Goal: Use online tool/utility: Utilize a website feature to perform a specific function

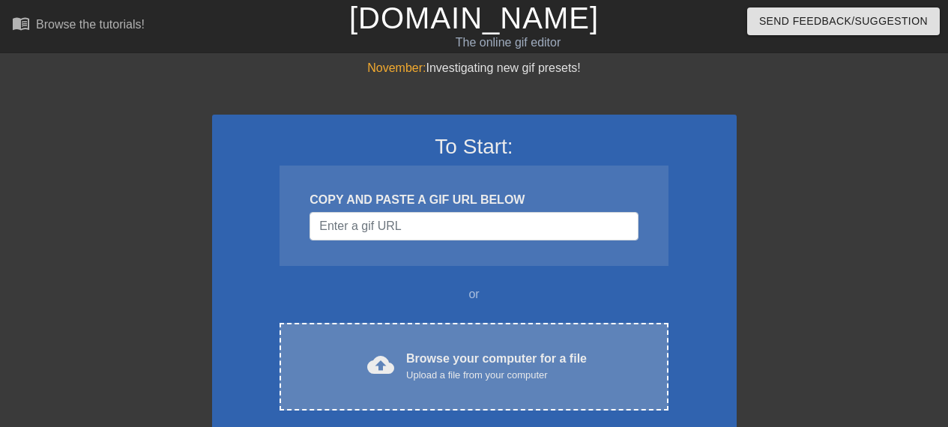
click at [450, 336] on div "cloud_upload Browse your computer for a file Upload a file from your computer C…" at bounding box center [473, 367] width 388 height 88
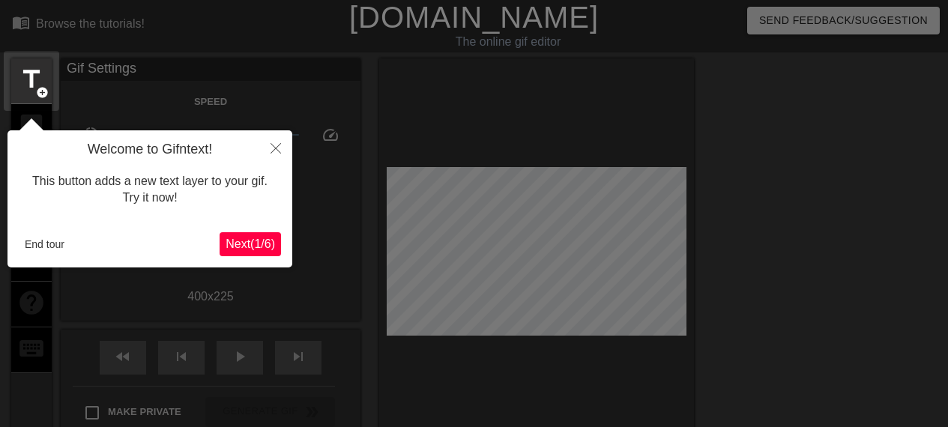
scroll to position [37, 0]
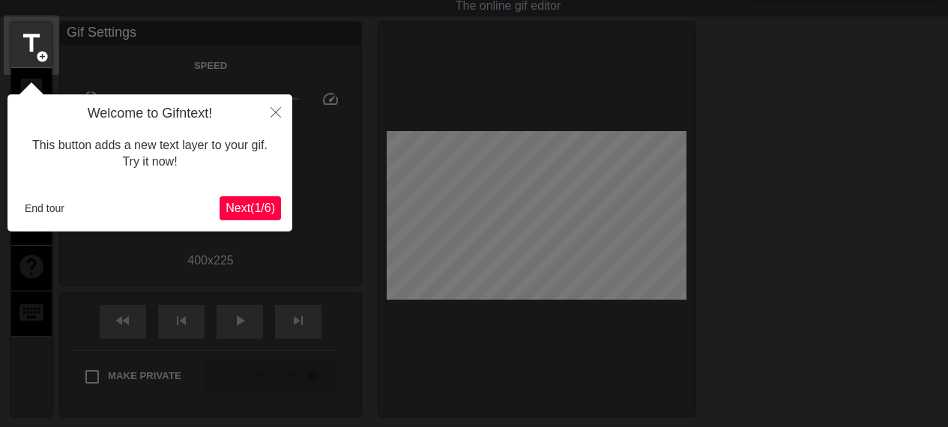
click at [255, 203] on span "Next ( 1 / 6 )" at bounding box center [250, 208] width 49 height 13
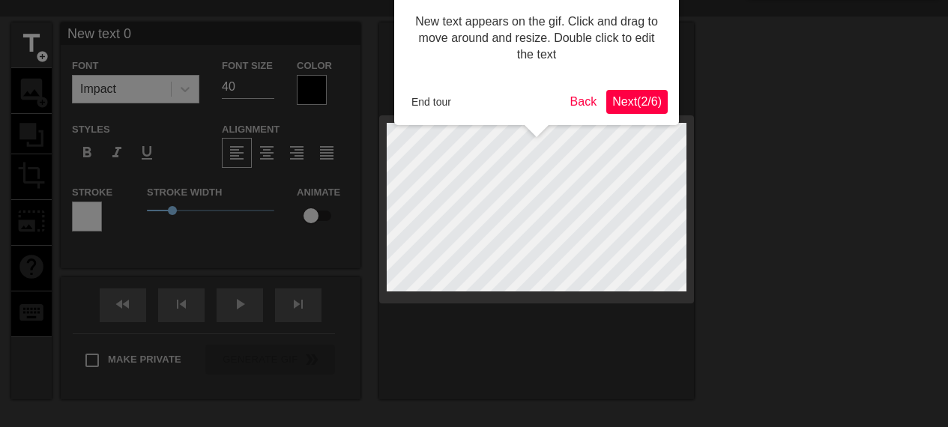
click at [255, 203] on div at bounding box center [474, 267] width 948 height 608
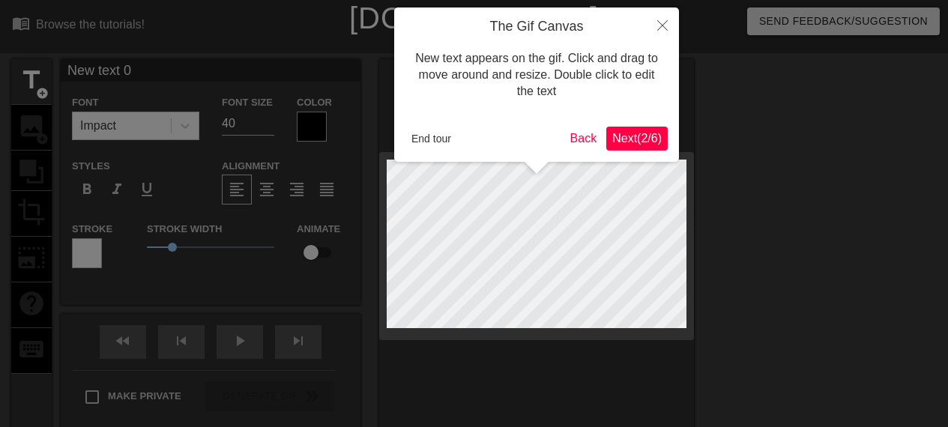
click at [255, 203] on div at bounding box center [474, 304] width 948 height 608
click at [661, 32] on button "Close" at bounding box center [662, 24] width 33 height 34
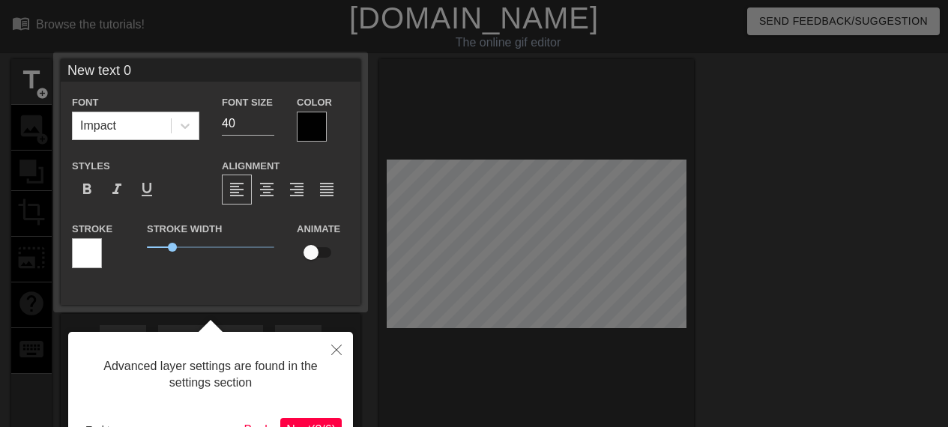
scroll to position [37, 0]
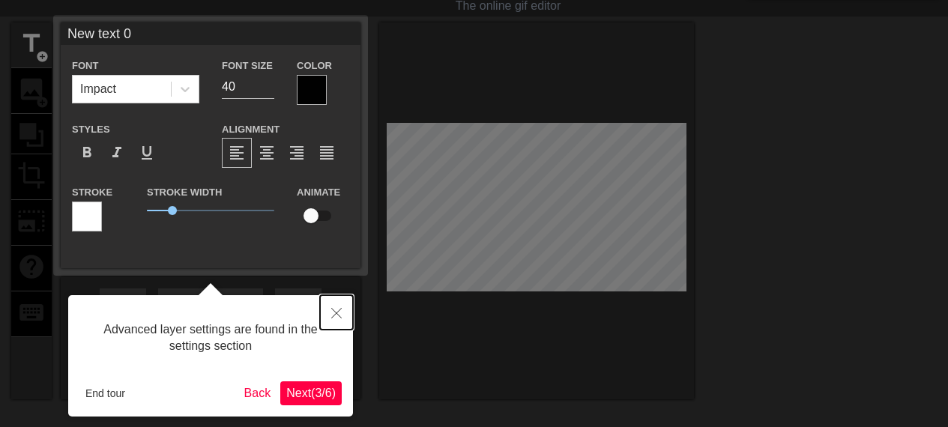
click at [336, 315] on icon "Close" at bounding box center [336, 313] width 10 height 10
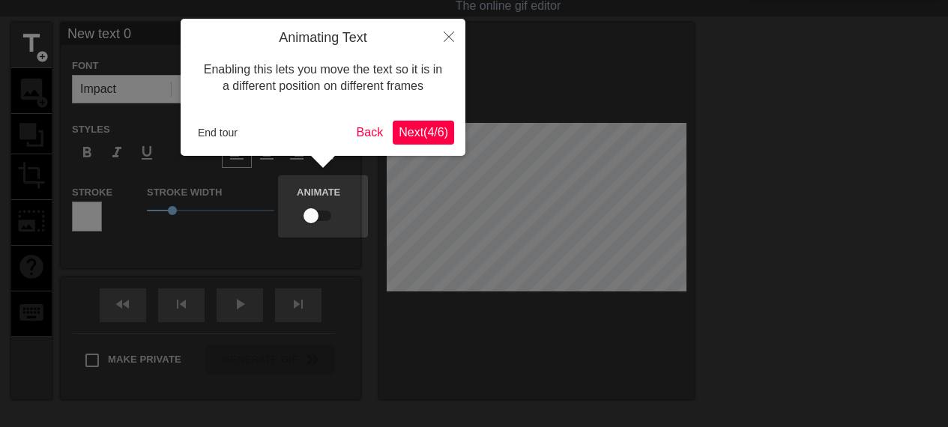
scroll to position [0, 0]
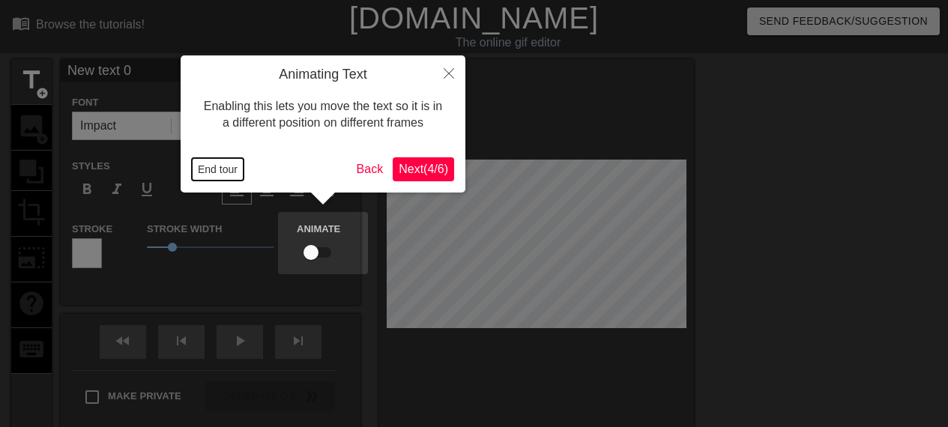
click at [207, 172] on button "End tour" at bounding box center [218, 169] width 52 height 22
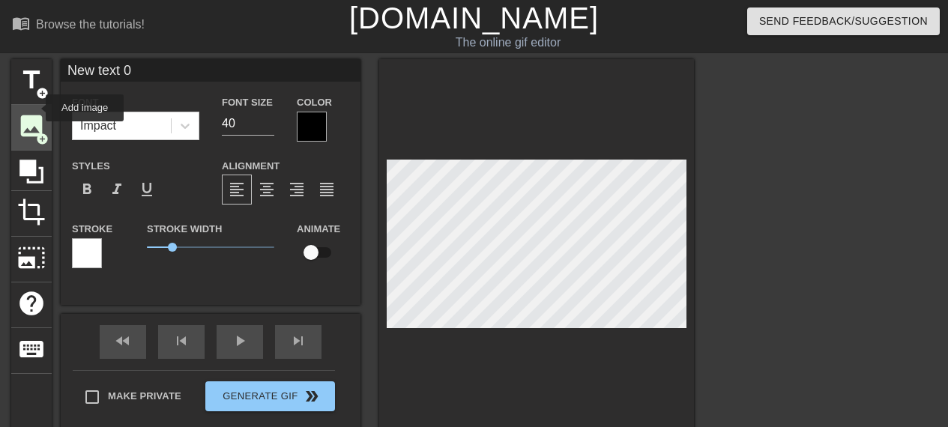
click at [31, 120] on span "image" at bounding box center [31, 126] width 28 height 28
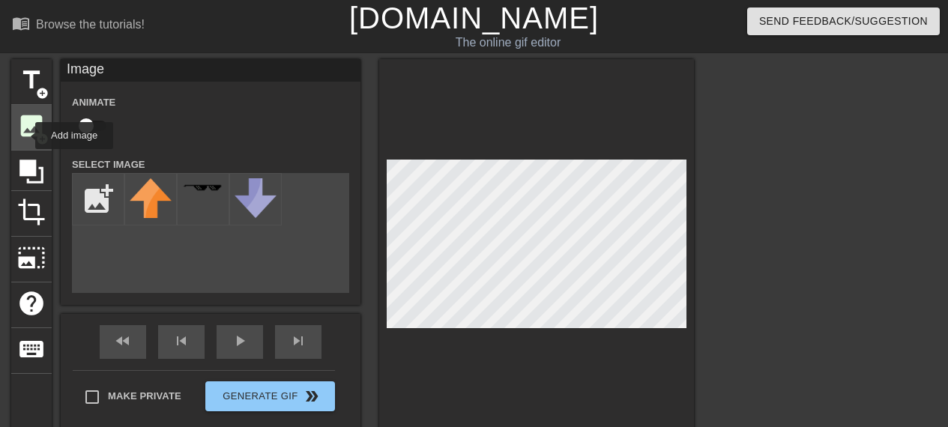
click at [25, 136] on span "image" at bounding box center [31, 126] width 28 height 28
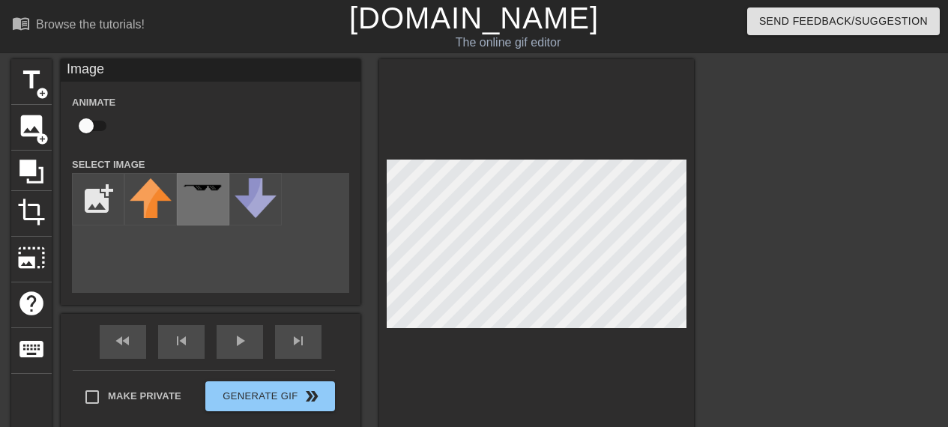
click at [220, 199] on div "title add_circle image add_circle crop photo_size_select_large help keyboard Im…" at bounding box center [352, 247] width 683 height 377
click at [145, 150] on div "title add_circle image add_circle crop photo_size_select_large help keyboard Im…" at bounding box center [352, 247] width 683 height 377
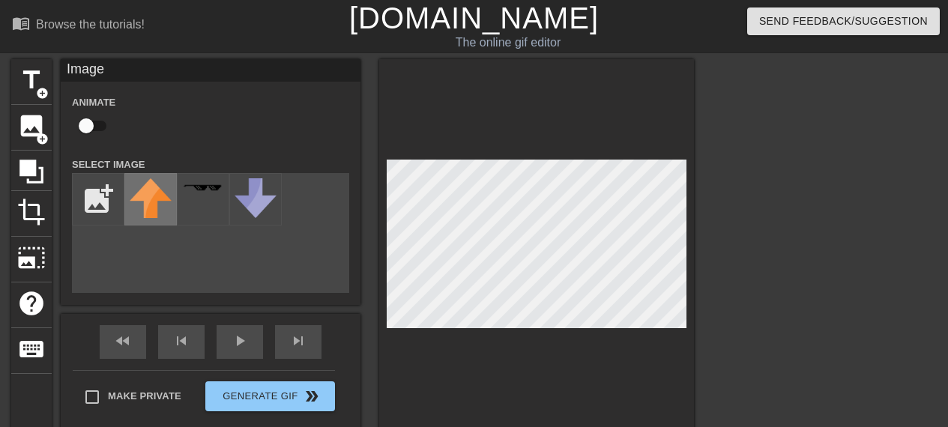
drag, startPoint x: 225, startPoint y: 244, endPoint x: 129, endPoint y: 217, distance: 99.8
click at [226, 246] on div "add_photo_alternate" at bounding box center [210, 233] width 277 height 120
click at [87, 188] on input "file" at bounding box center [98, 199] width 51 height 51
type input "C:\fakepath\21231231231.png"
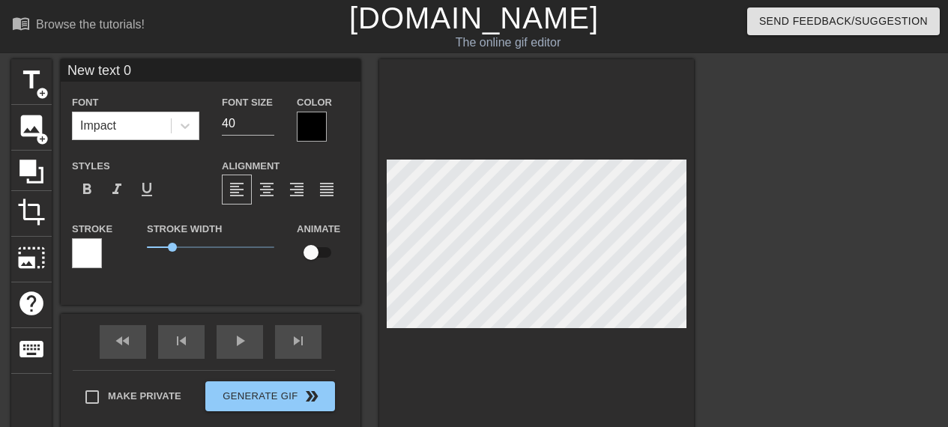
click at [258, 263] on div "title add_circle image add_circle crop photo_size_select_large help keyboard Ne…" at bounding box center [352, 247] width 683 height 377
click at [47, 133] on span "add_circle" at bounding box center [42, 139] width 13 height 13
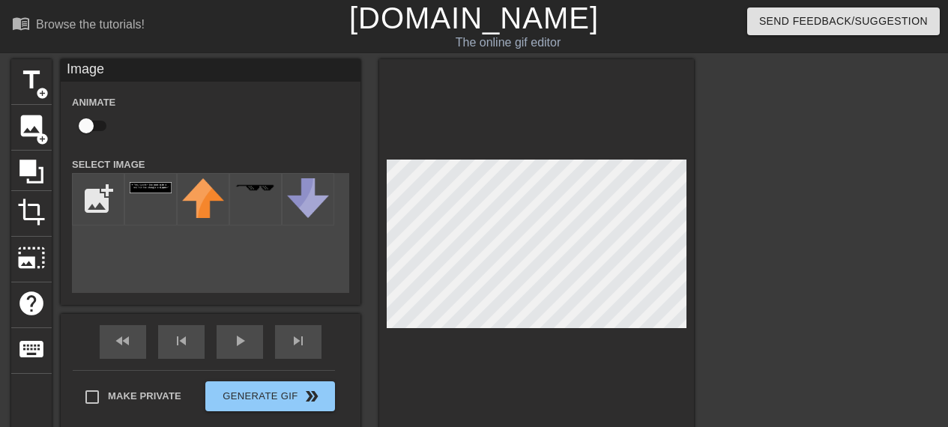
click at [0, 176] on div "title add_circle image add_circle crop photo_size_select_large help keyboard Im…" at bounding box center [474, 284] width 948 height 450
click at [166, 198] on div at bounding box center [150, 199] width 52 height 52
click at [19, 124] on span "image" at bounding box center [31, 126] width 28 height 28
click at [0, 199] on div "title add_circle image add_circle crop photo_size_select_large help keyboard Im…" at bounding box center [474, 284] width 948 height 450
click at [599, 233] on div "title add_circle image add_circle crop photo_size_select_large help keyboard Im…" at bounding box center [352, 247] width 683 height 377
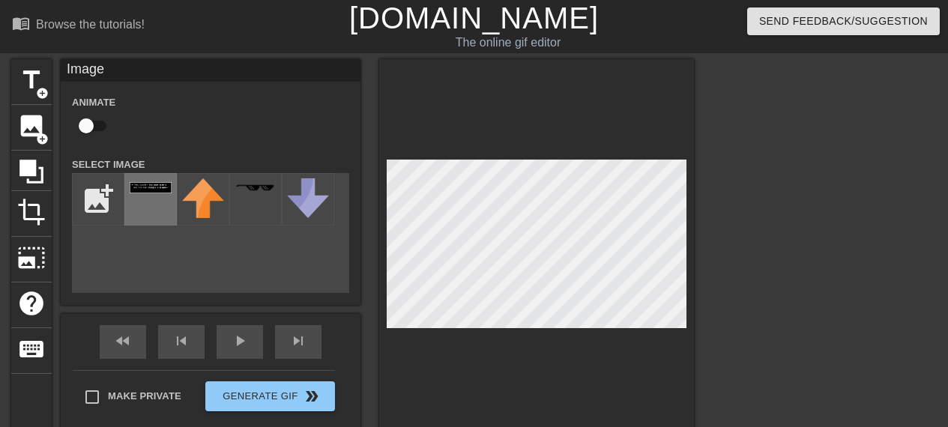
click at [145, 205] on div at bounding box center [150, 199] width 52 height 52
click at [145, 204] on div at bounding box center [150, 199] width 52 height 52
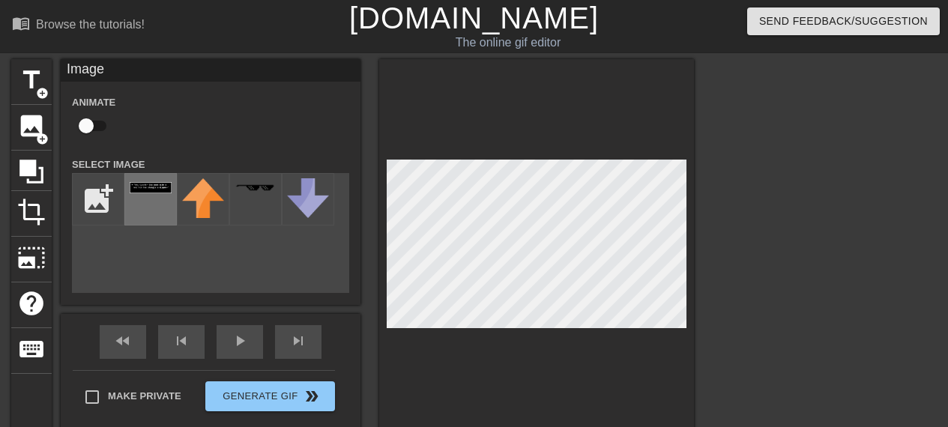
click at [145, 204] on div at bounding box center [150, 199] width 52 height 52
click at [145, 203] on div at bounding box center [150, 199] width 52 height 52
click at [144, 202] on div at bounding box center [150, 199] width 52 height 52
click at [142, 200] on div at bounding box center [150, 199] width 52 height 52
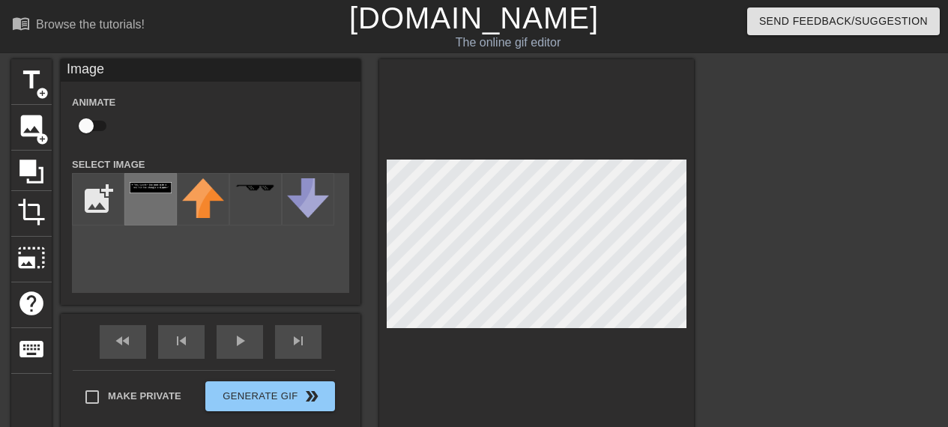
click at [142, 200] on div at bounding box center [150, 199] width 52 height 52
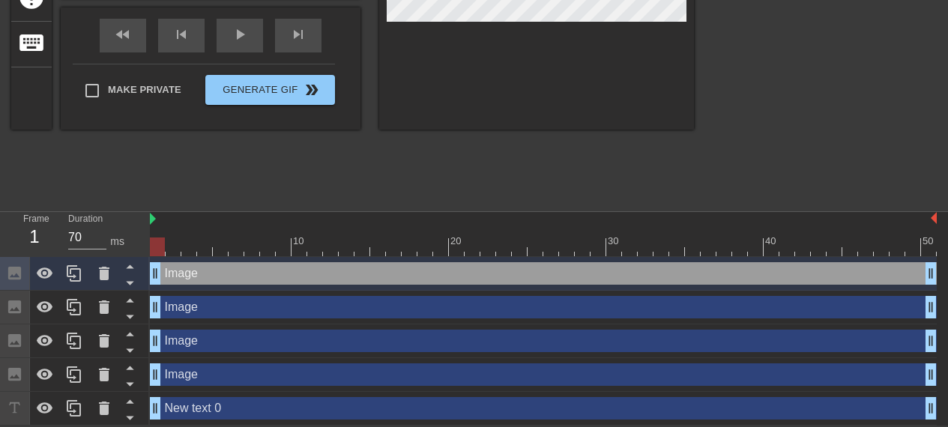
scroll to position [308, 0]
click at [114, 402] on div at bounding box center [104, 408] width 30 height 33
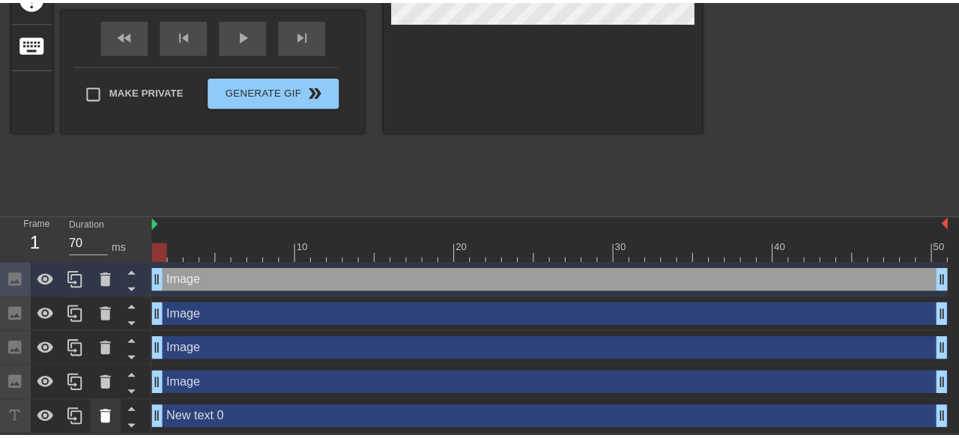
scroll to position [297, 0]
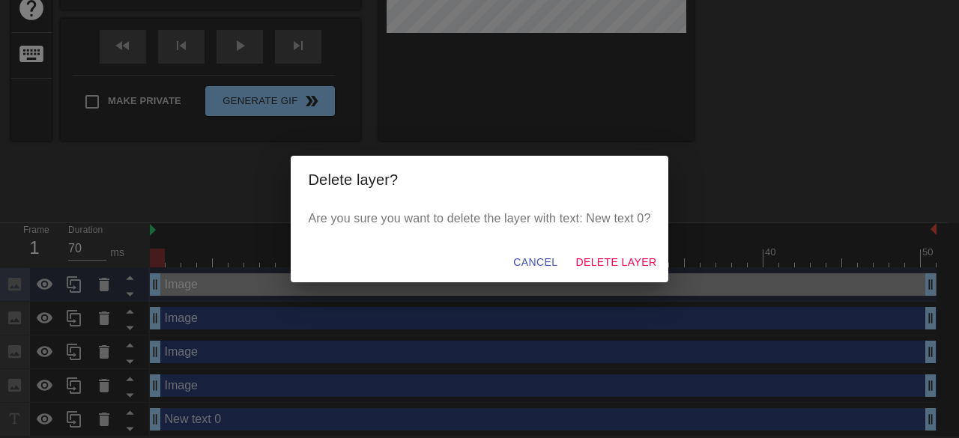
click at [587, 277] on div "Cancel Delete Layer" at bounding box center [480, 263] width 378 height 40
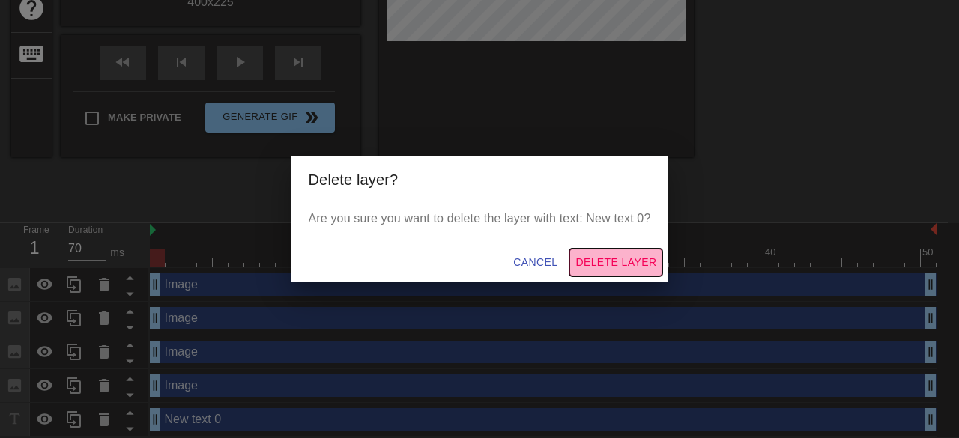
click at [592, 265] on span "Delete Layer" at bounding box center [615, 262] width 81 height 19
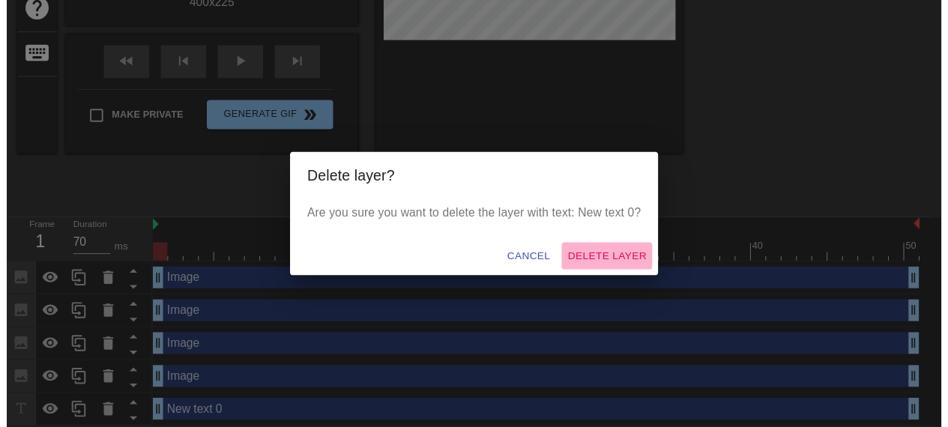
scroll to position [274, 0]
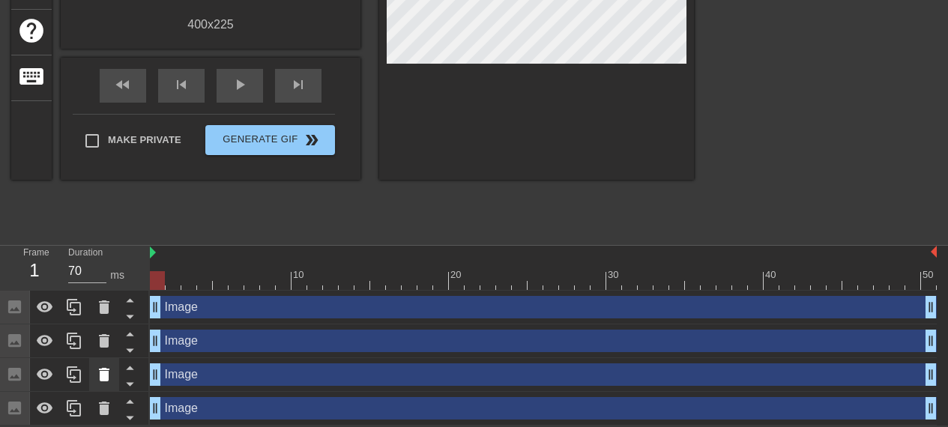
click at [100, 366] on icon at bounding box center [104, 375] width 18 height 18
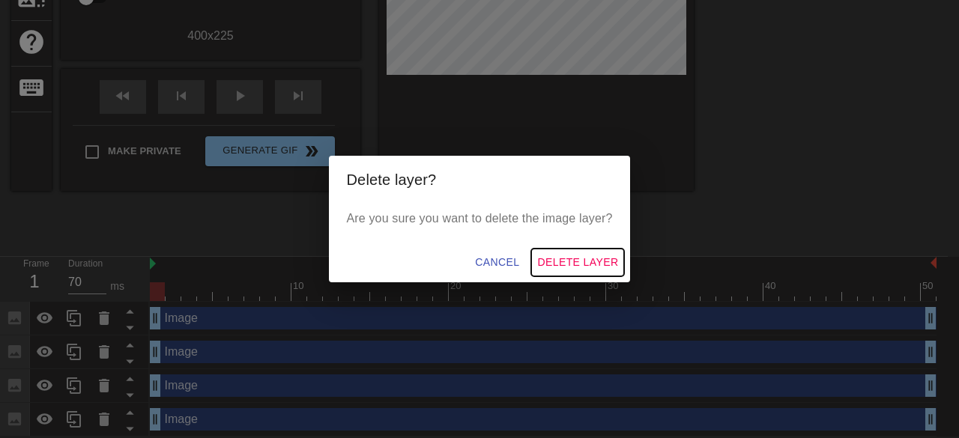
click at [571, 263] on span "Delete Layer" at bounding box center [577, 262] width 81 height 19
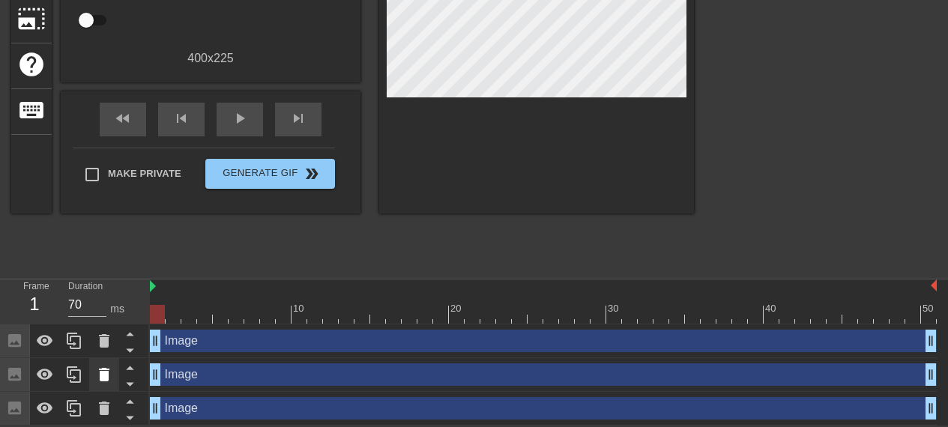
click at [115, 366] on div at bounding box center [104, 374] width 30 height 33
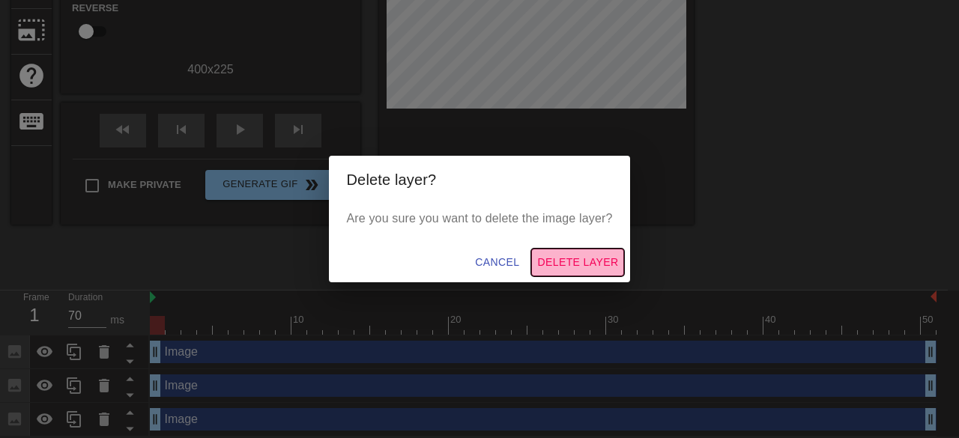
click at [567, 260] on span "Delete Layer" at bounding box center [577, 262] width 81 height 19
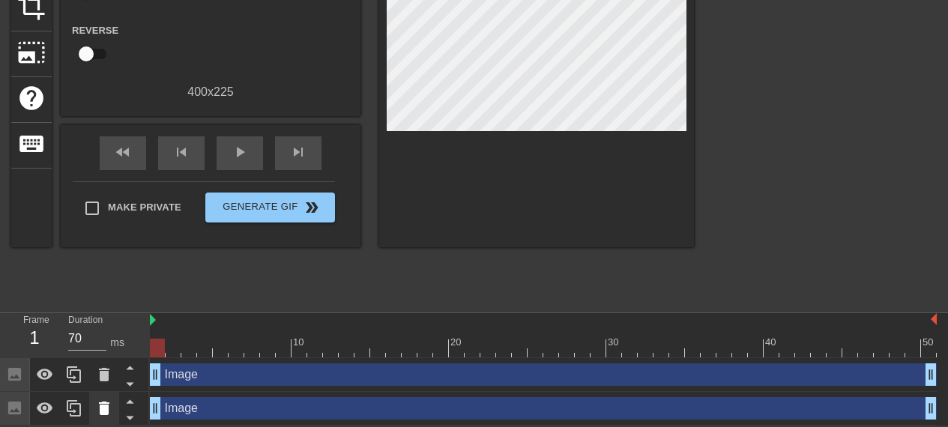
click at [104, 411] on icon at bounding box center [104, 408] width 10 height 13
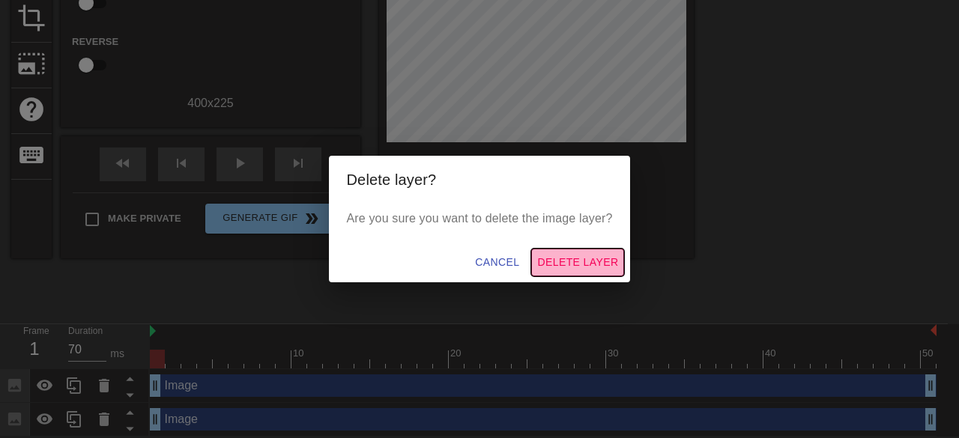
click at [563, 262] on span "Delete Layer" at bounding box center [577, 262] width 81 height 19
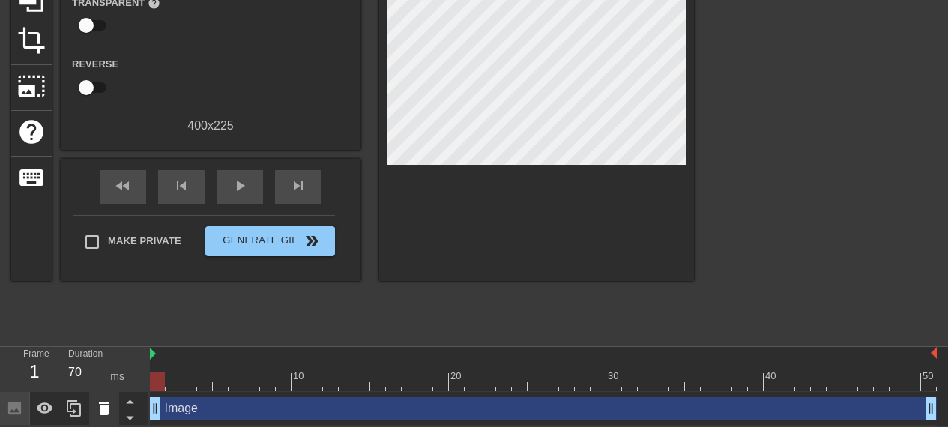
click at [100, 405] on icon at bounding box center [104, 408] width 10 height 13
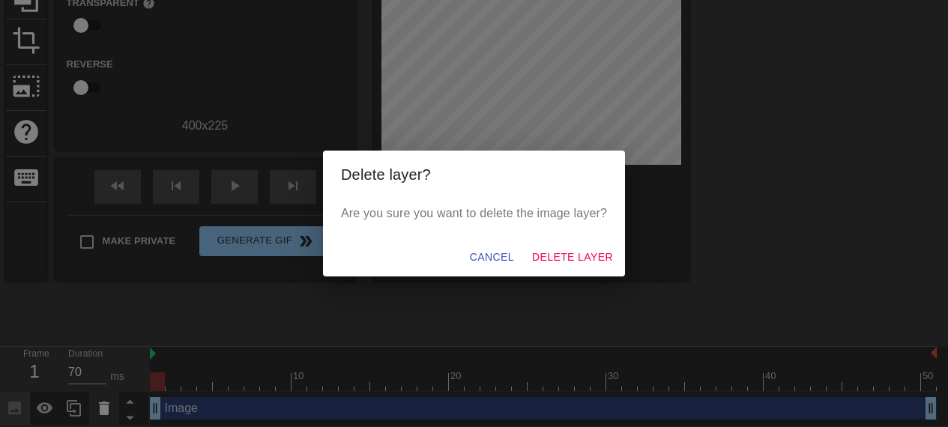
scroll to position [162, 0]
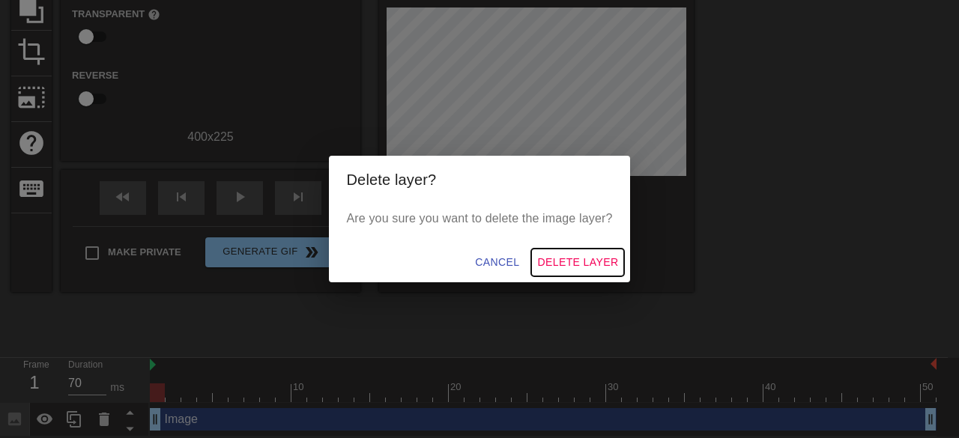
click at [588, 257] on span "Delete Layer" at bounding box center [577, 262] width 81 height 19
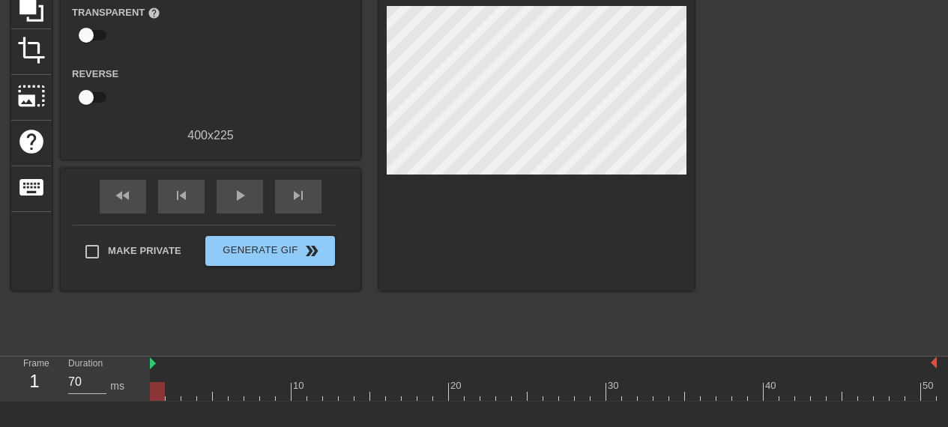
scroll to position [12, 0]
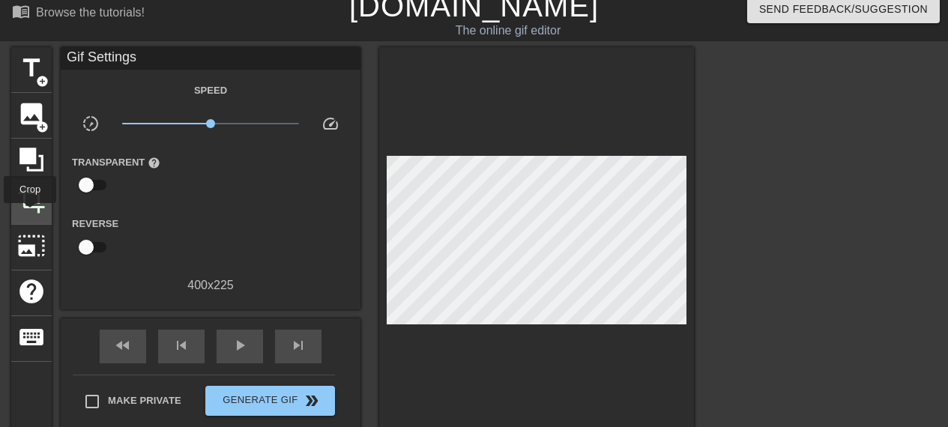
drag, startPoint x: 38, startPoint y: 121, endPoint x: 30, endPoint y: 214, distance: 92.5
click at [30, 214] on div "title add_circle image add_circle crop photo_size_select_large help keyboard" at bounding box center [31, 243] width 40 height 393
click at [30, 241] on span "photo_size_select_large" at bounding box center [31, 246] width 28 height 28
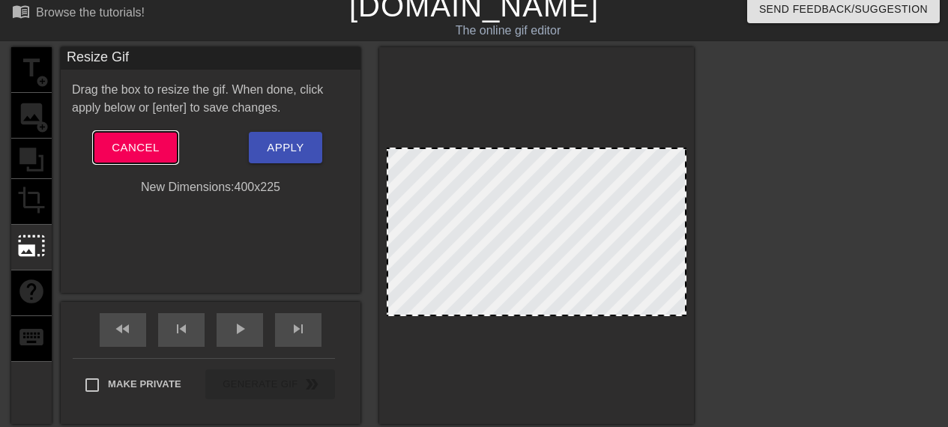
click at [146, 149] on span "Cancel" at bounding box center [135, 147] width 47 height 19
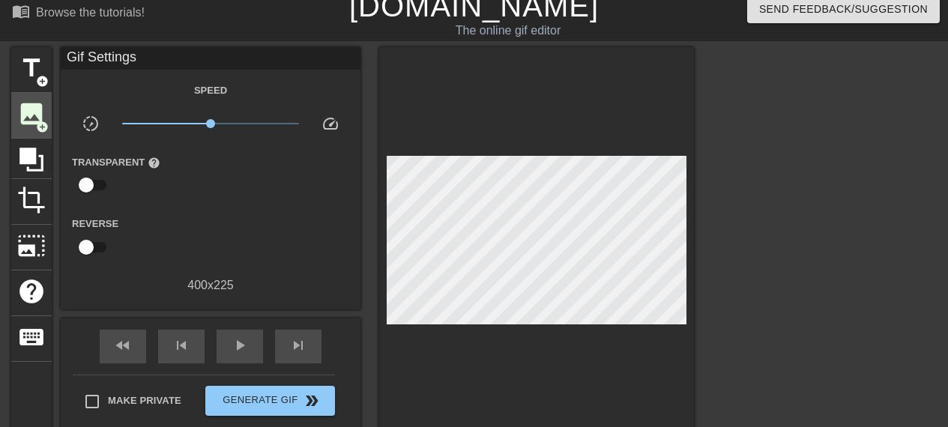
click at [28, 128] on div "image add_circle" at bounding box center [31, 116] width 40 height 46
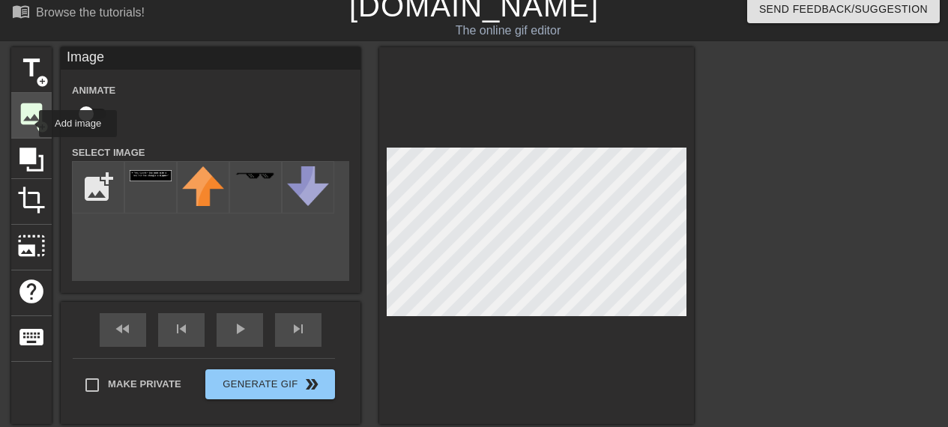
click at [29, 124] on span "image" at bounding box center [31, 114] width 28 height 28
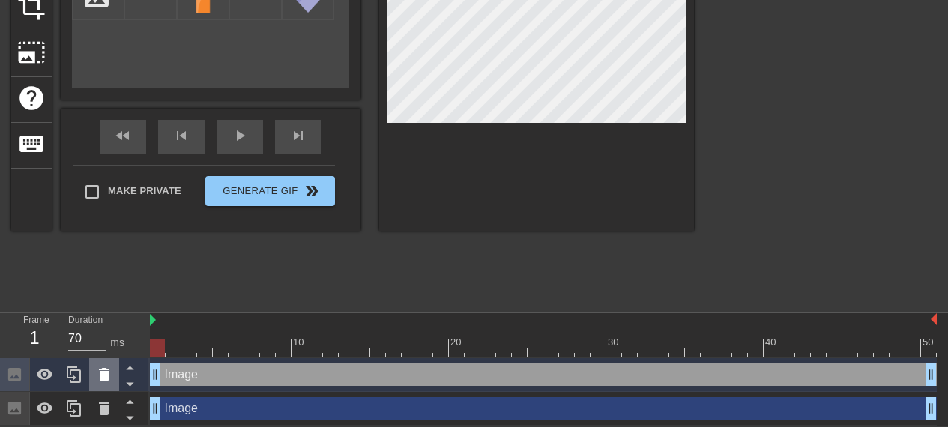
click at [106, 384] on div at bounding box center [104, 374] width 30 height 33
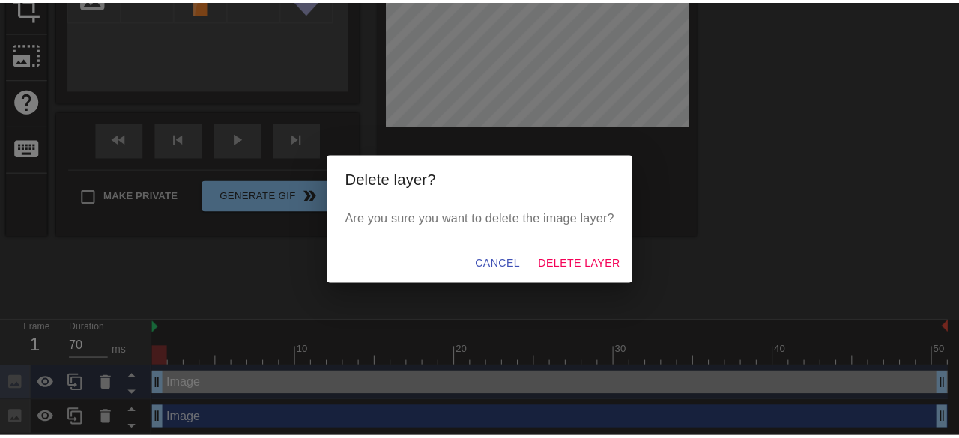
scroll to position [196, 0]
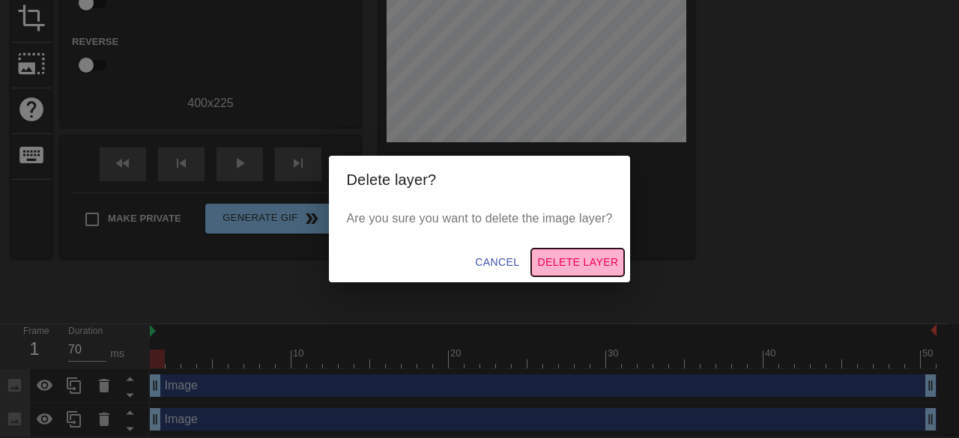
click at [574, 263] on span "Delete Layer" at bounding box center [577, 262] width 81 height 19
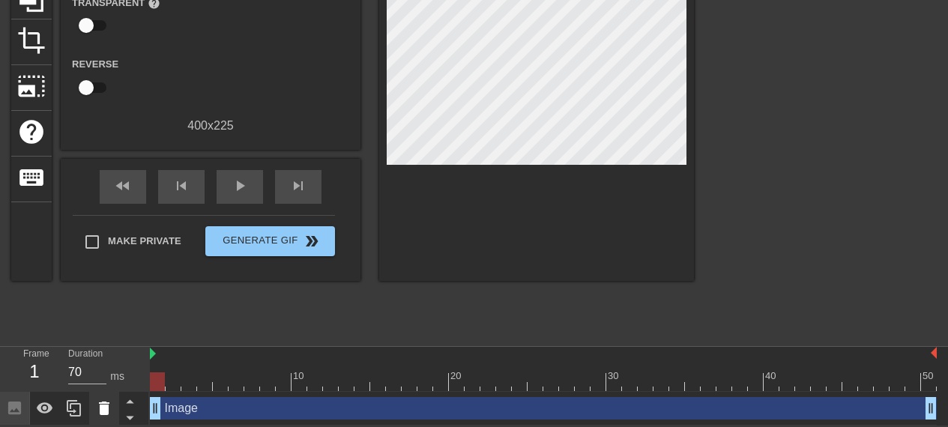
click at [103, 410] on icon at bounding box center [104, 408] width 10 height 13
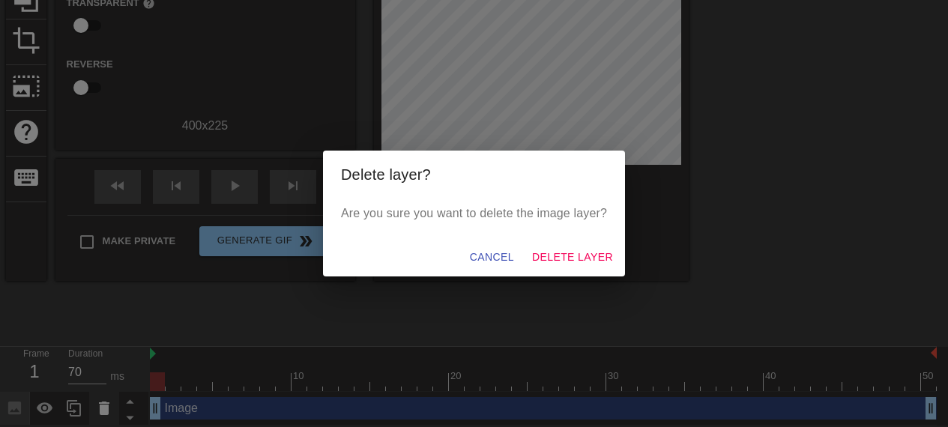
scroll to position [162, 0]
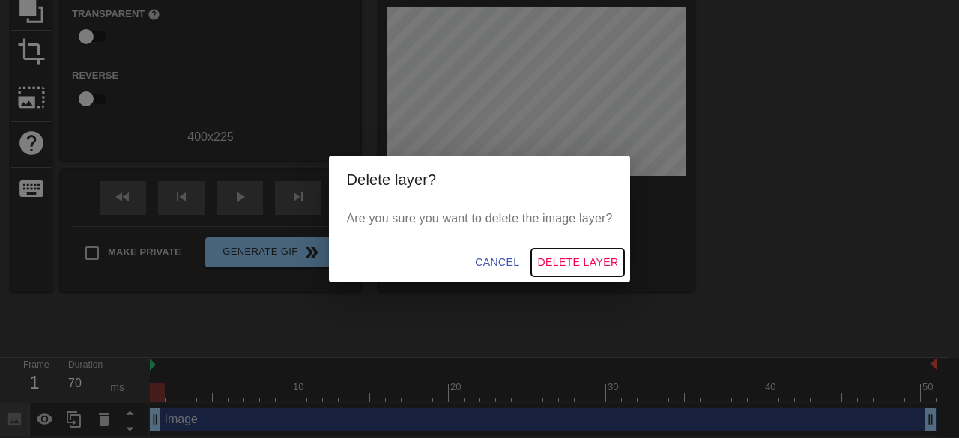
click at [620, 263] on button "Delete Layer" at bounding box center [577, 263] width 93 height 28
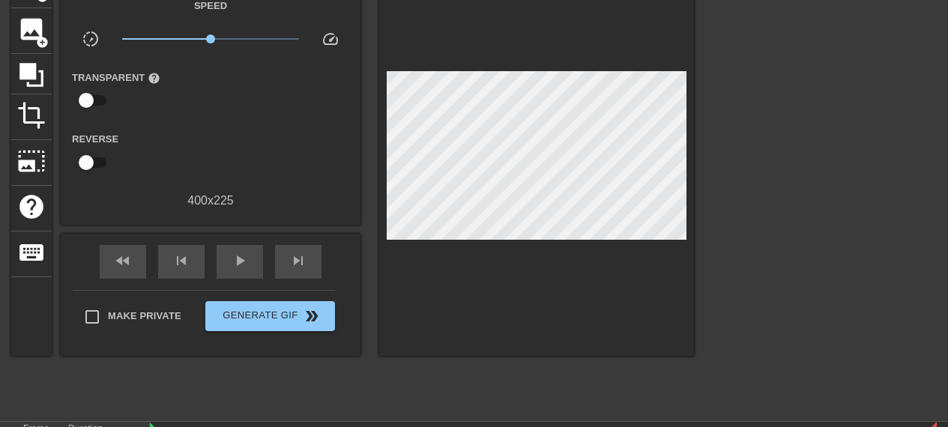
scroll to position [0, 0]
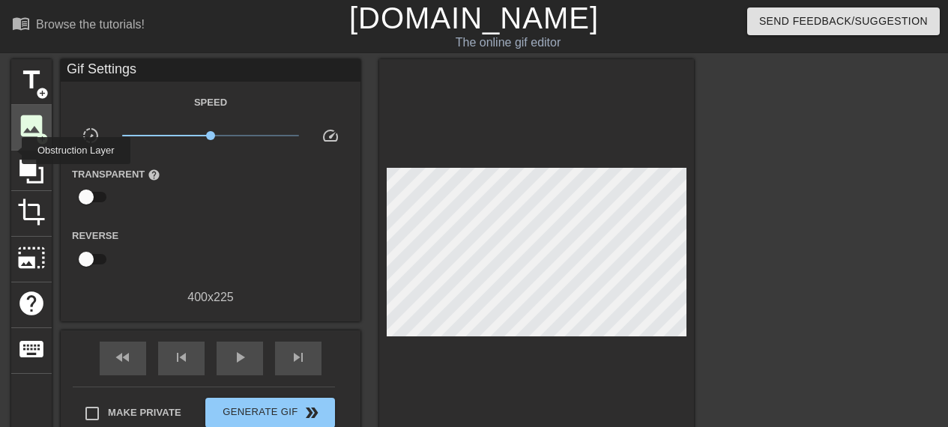
click at [28, 140] on div "image add_circle" at bounding box center [31, 128] width 40 height 46
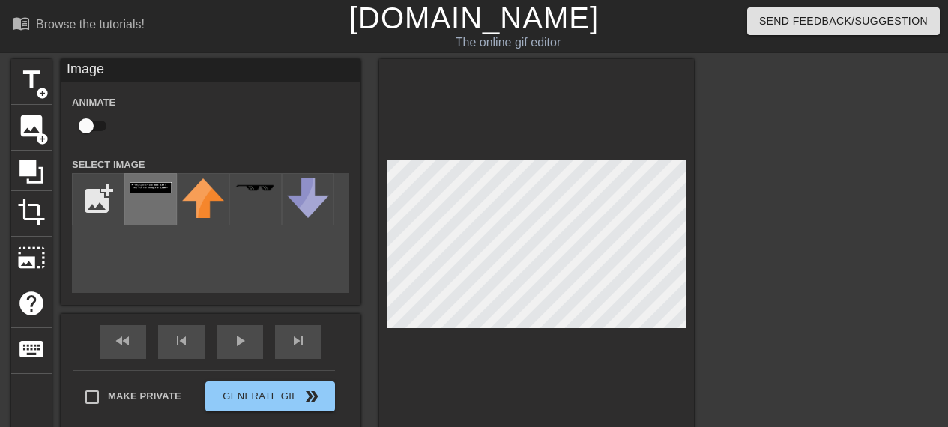
click at [133, 202] on div at bounding box center [150, 199] width 52 height 52
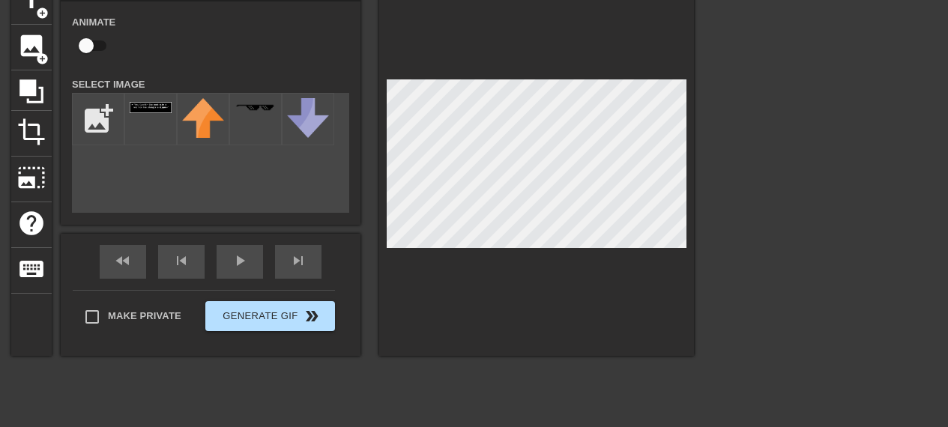
scroll to position [173, 0]
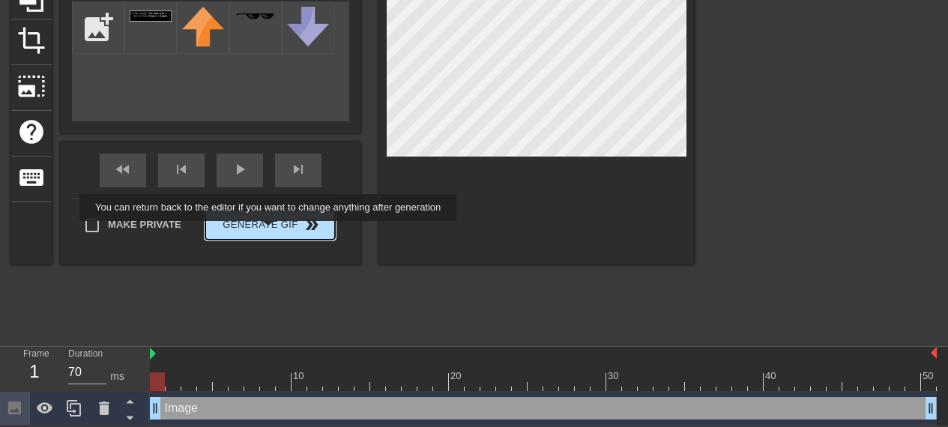
click at [270, 226] on button "Generate Gif double_arrow" at bounding box center [270, 225] width 130 height 30
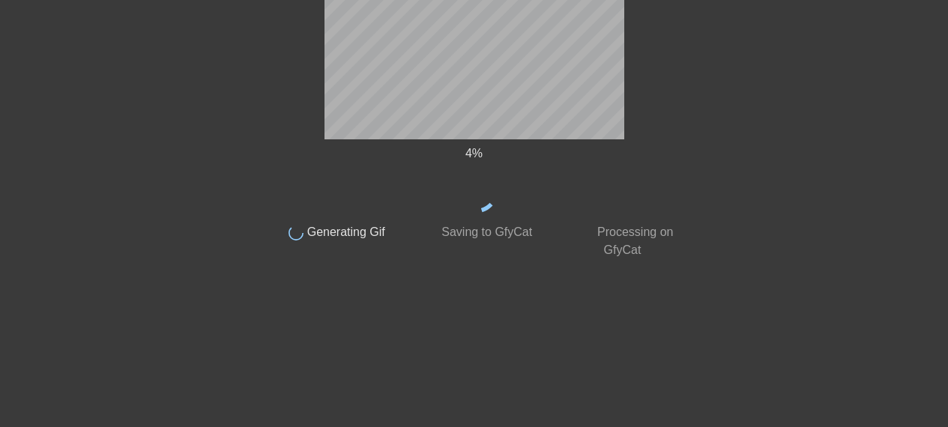
scroll to position [0, 0]
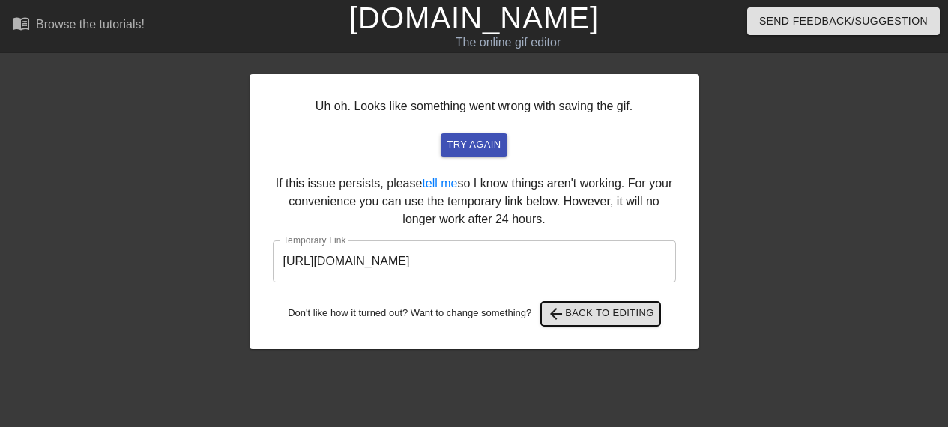
click at [578, 312] on span "arrow_back Back to Editing" at bounding box center [600, 314] width 107 height 18
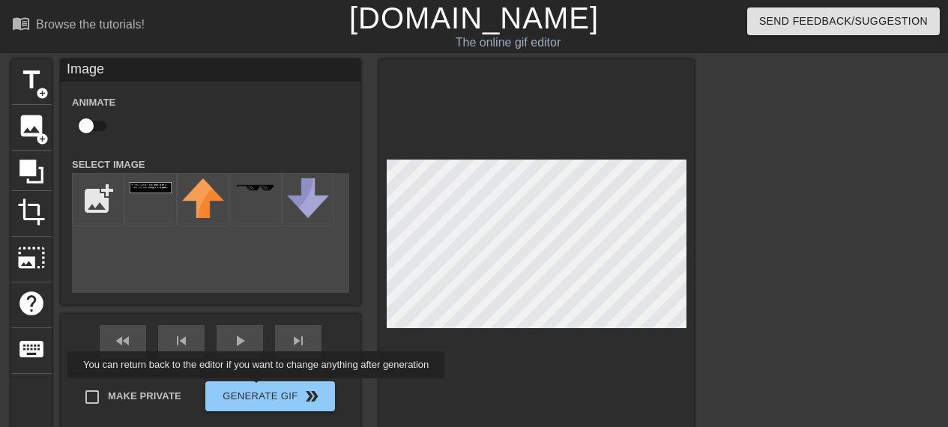
click at [243, 379] on div "fast_rewind skip_previous play_arrow skip_next Make Private Generate Gif double…" at bounding box center [211, 375] width 300 height 122
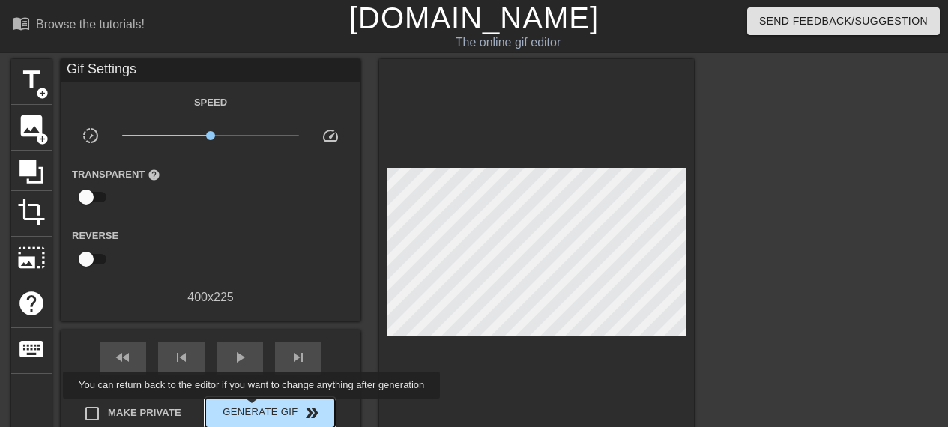
click at [253, 409] on span "Generate Gif double_arrow" at bounding box center [270, 413] width 118 height 18
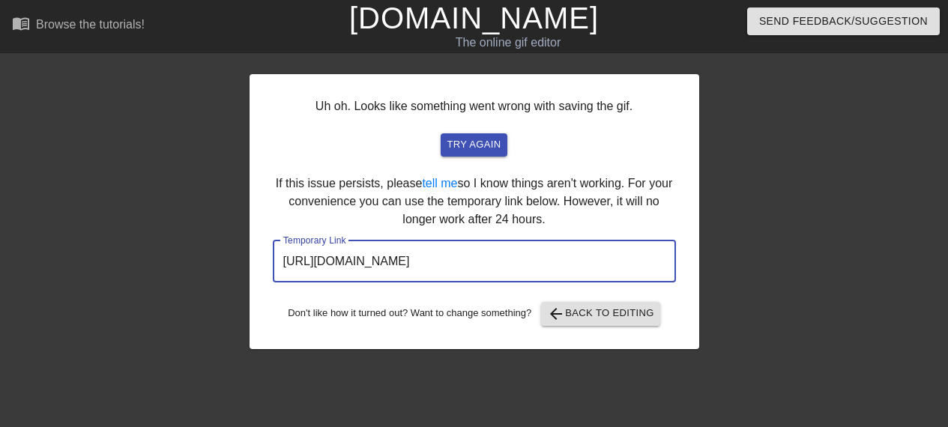
click at [412, 262] on input "[URL][DOMAIN_NAME]" at bounding box center [474, 262] width 403 height 42
